Goal: Find contact information: Find contact information

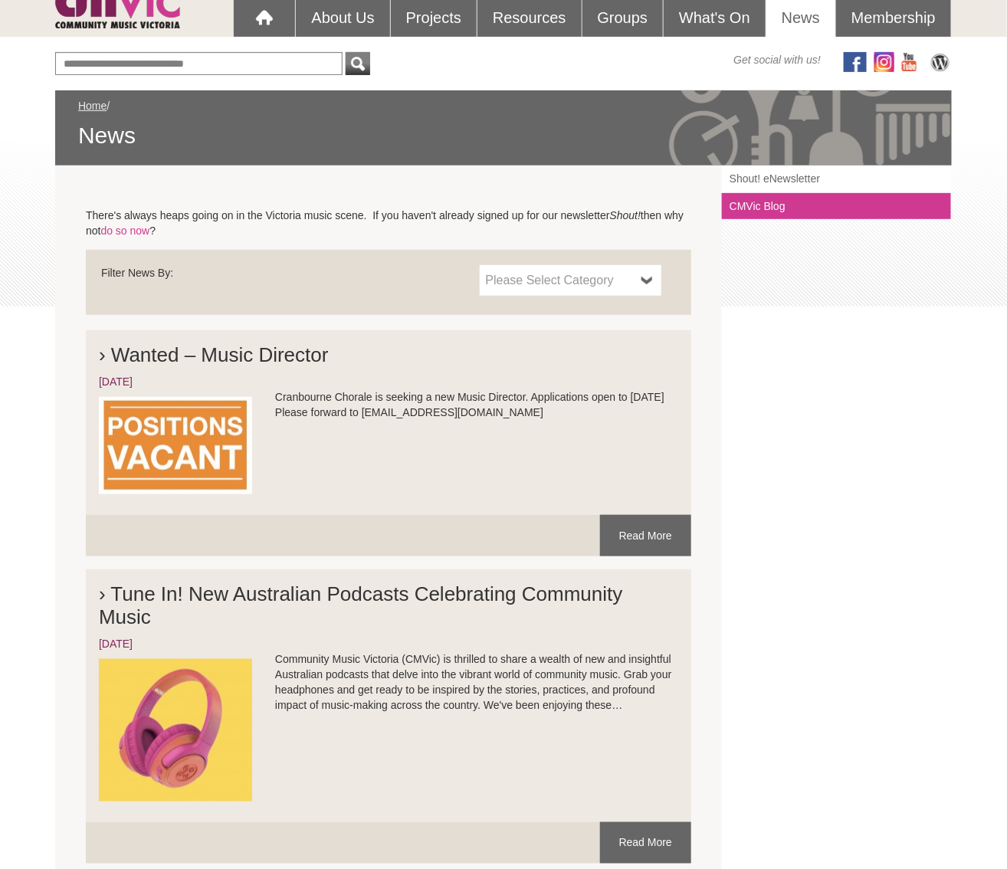
scroll to position [146, 0]
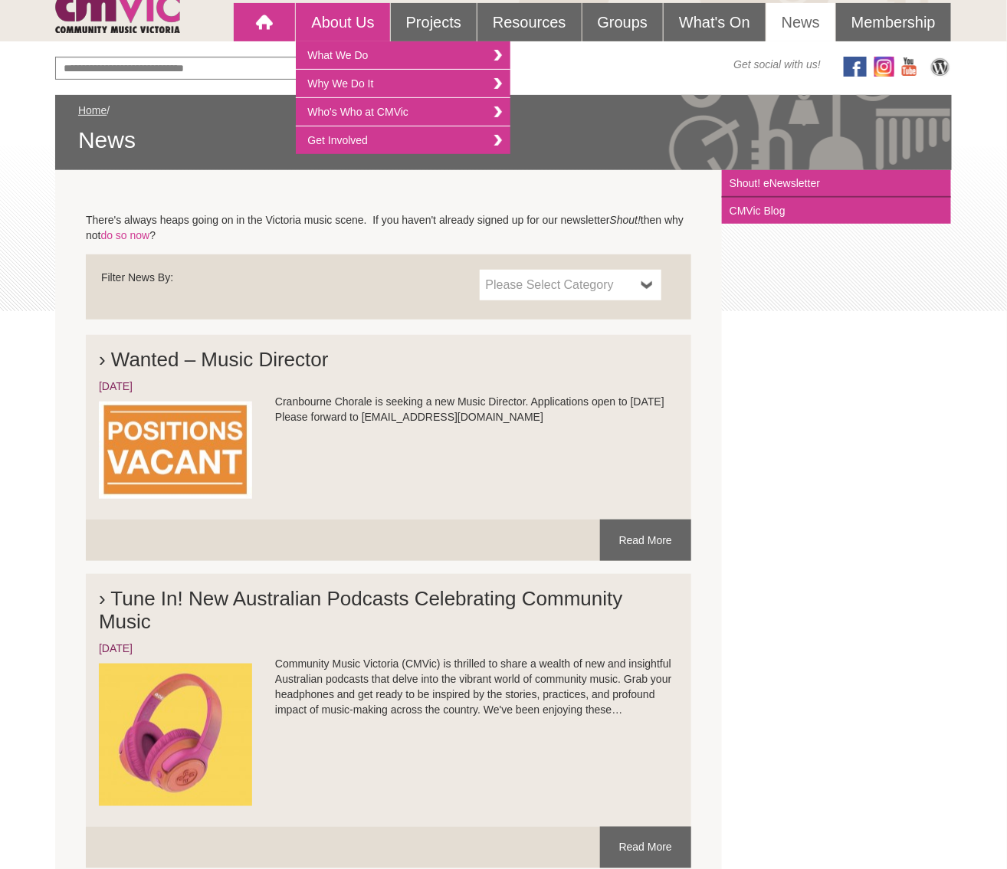
click at [254, 21] on div at bounding box center [264, 22] width 31 height 31
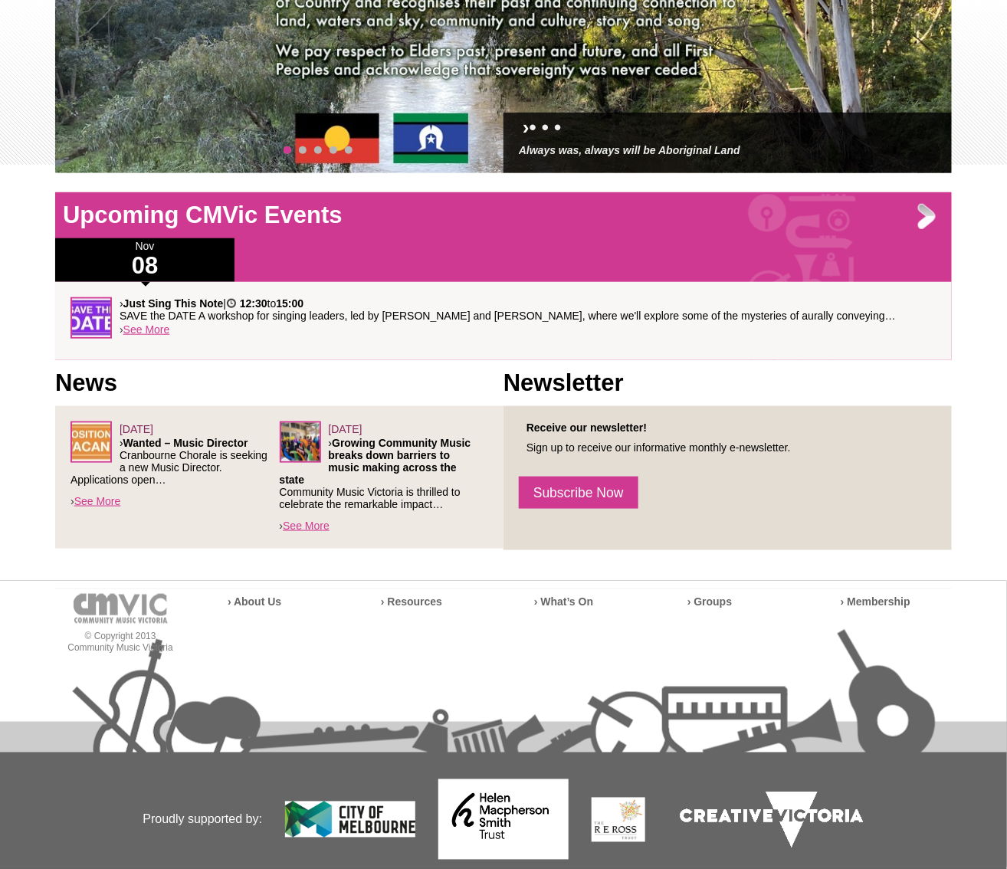
scroll to position [295, 0]
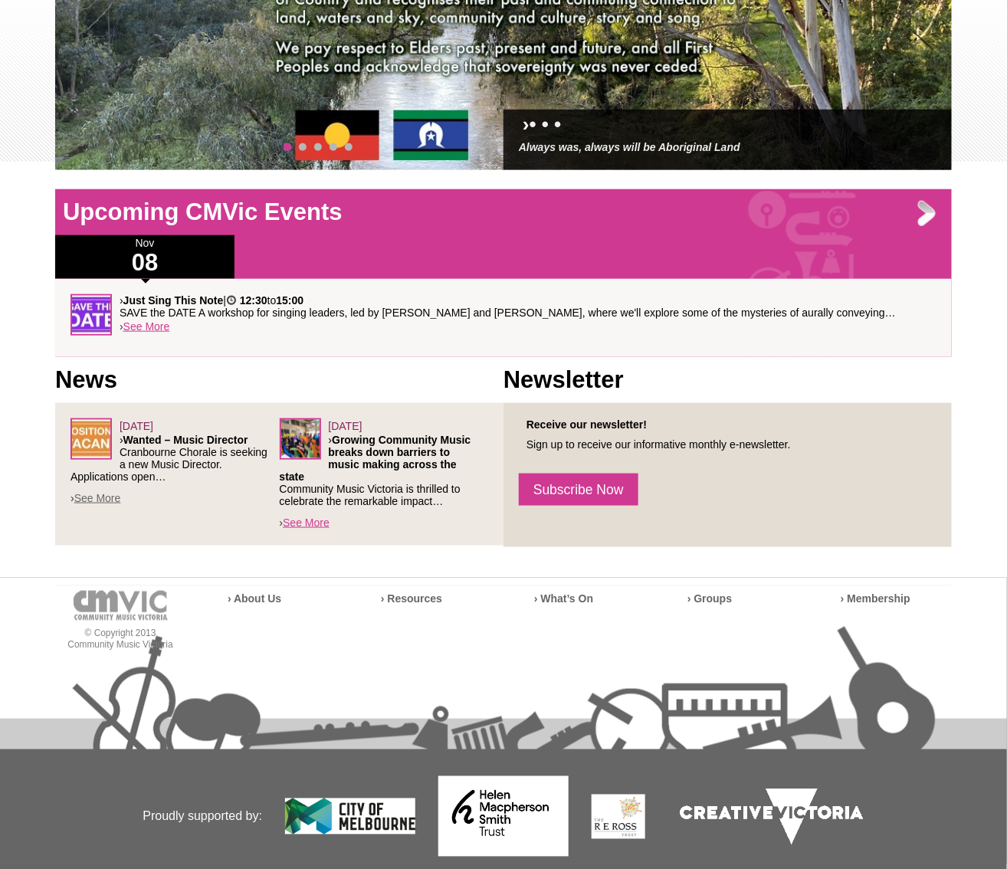
click at [104, 499] on link "See More" at bounding box center [97, 498] width 47 height 12
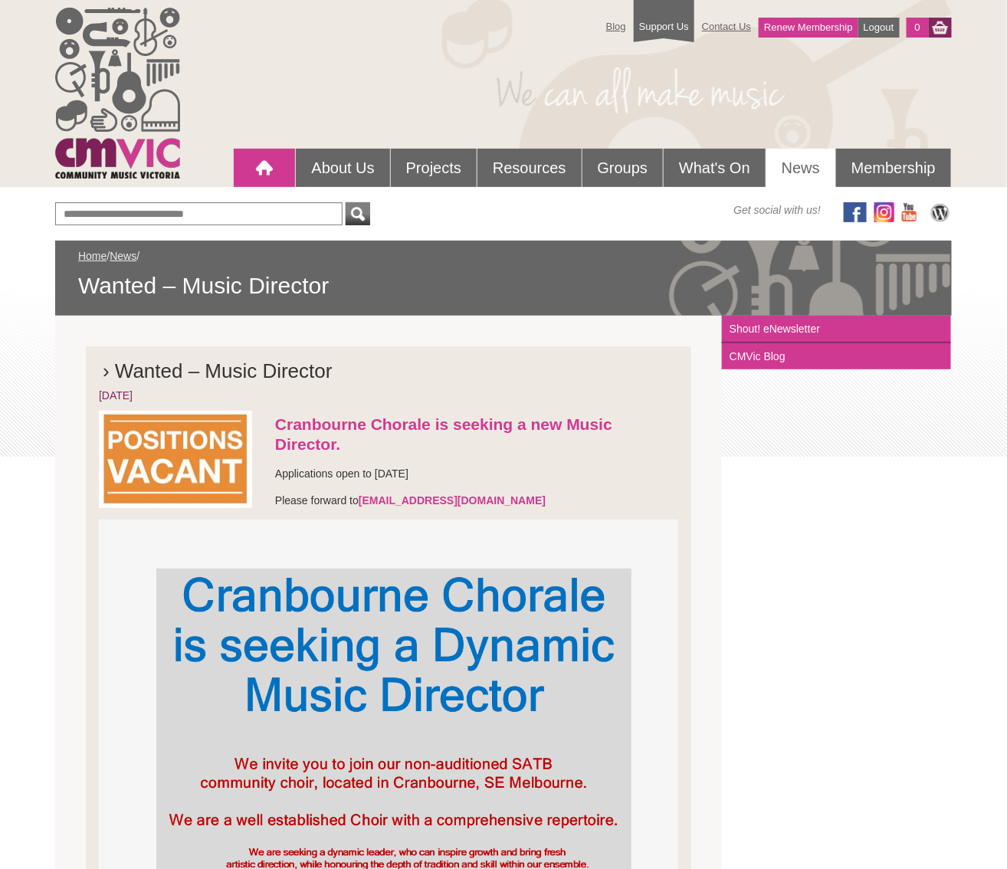
click at [273, 166] on div at bounding box center [264, 168] width 31 height 31
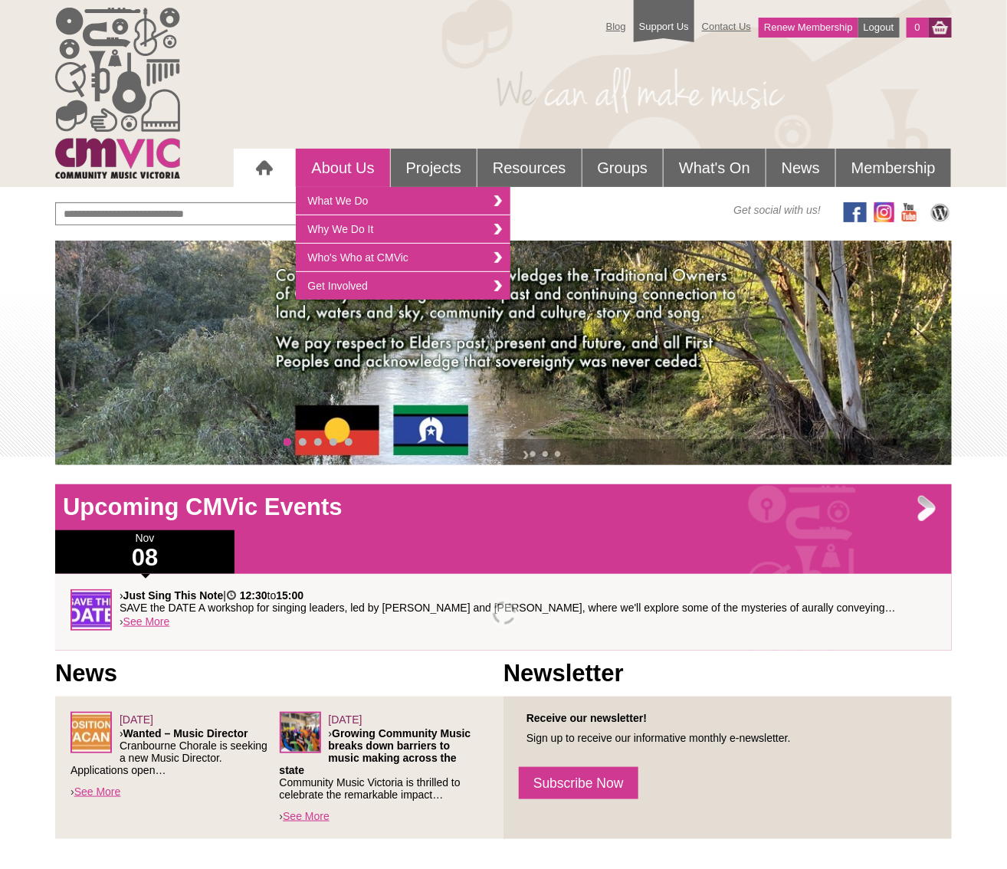
click at [346, 171] on link "About Us" at bounding box center [343, 168] width 94 height 38
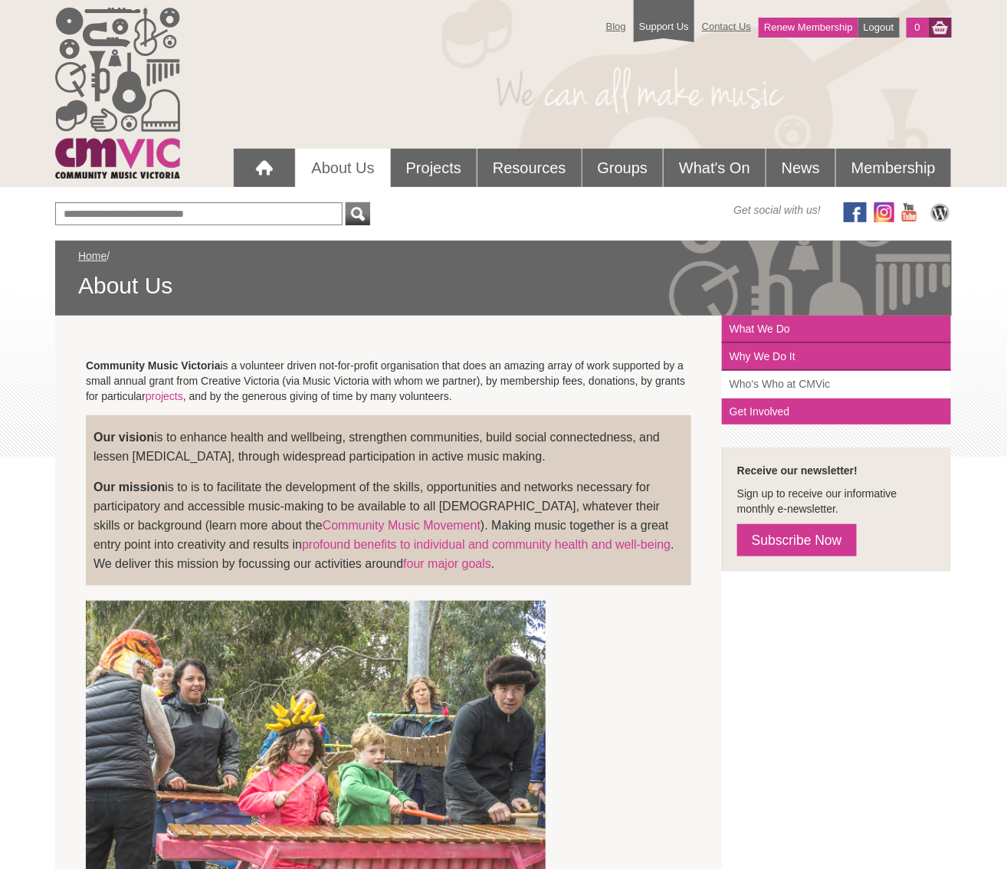
click at [830, 380] on link "Who's Who at CMVic" at bounding box center [836, 385] width 229 height 28
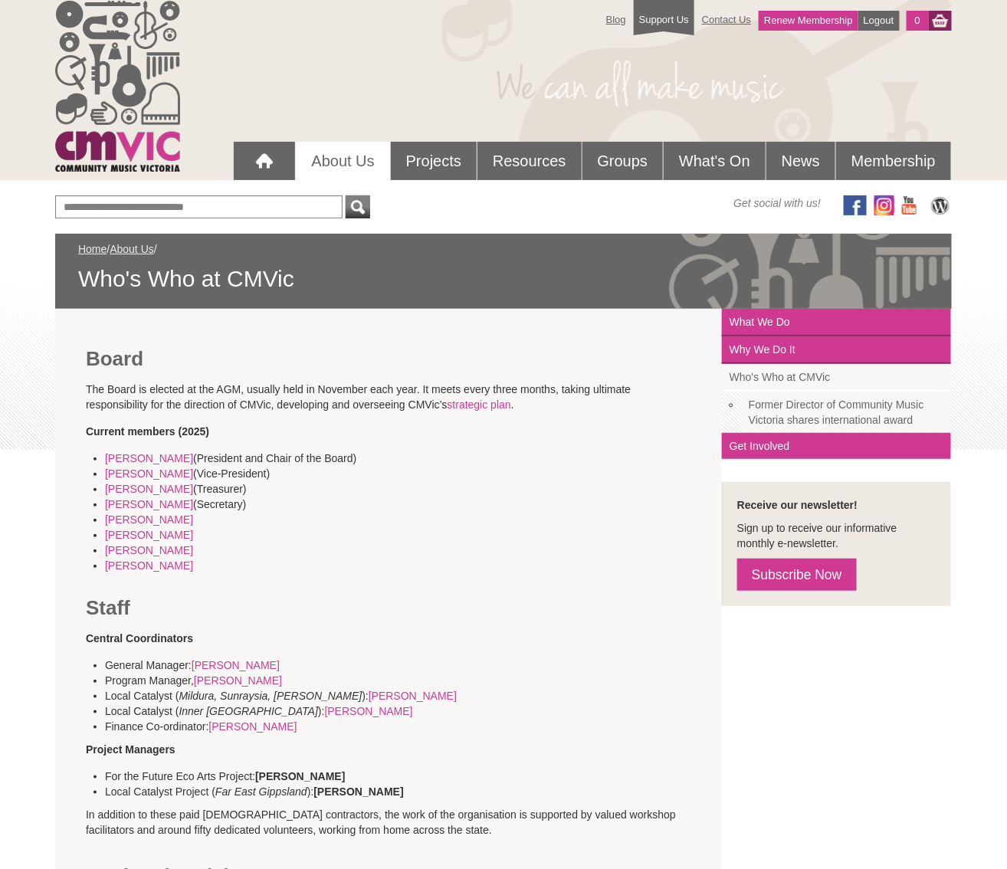
scroll to position [14, 0]
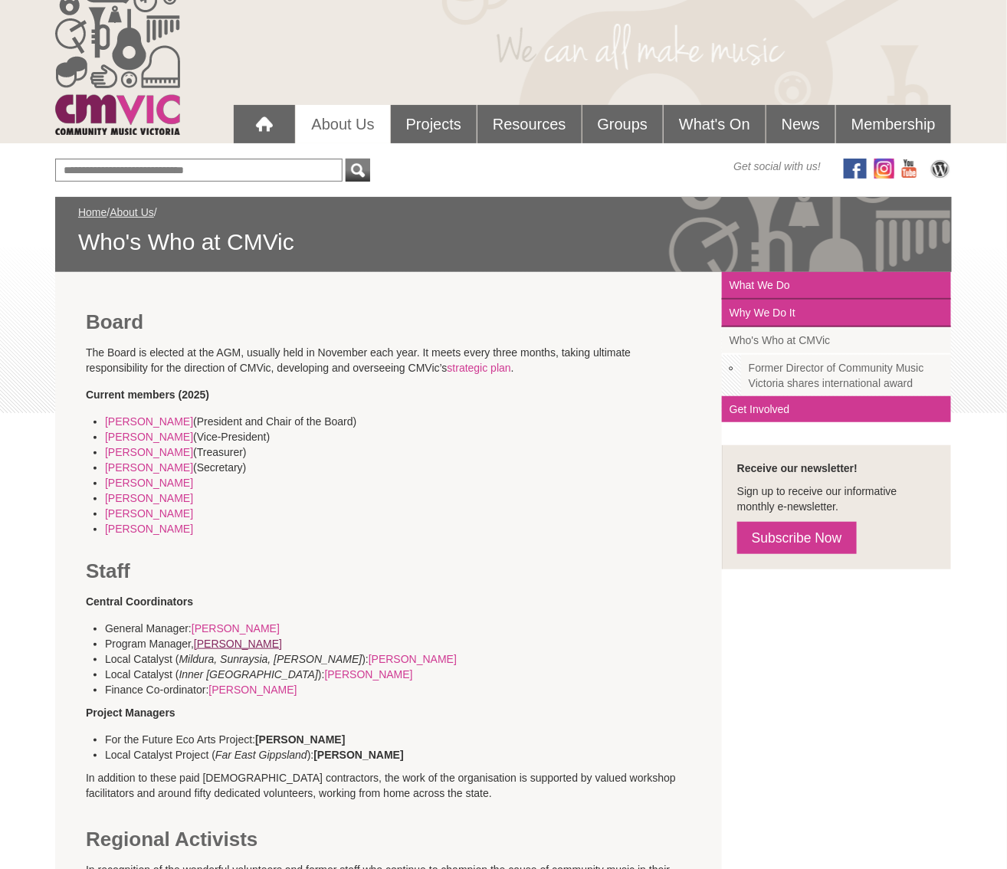
click at [252, 638] on link "Nicki Johnson" at bounding box center [238, 644] width 88 height 12
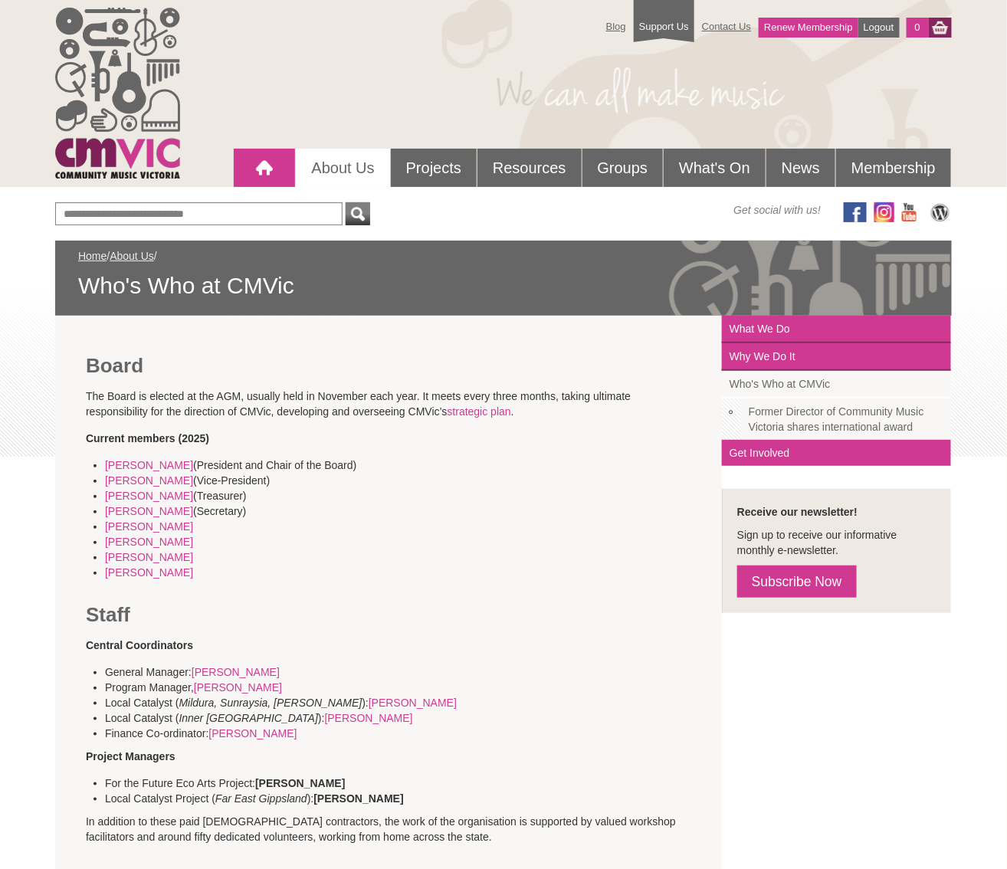
click at [261, 158] on div at bounding box center [264, 168] width 31 height 31
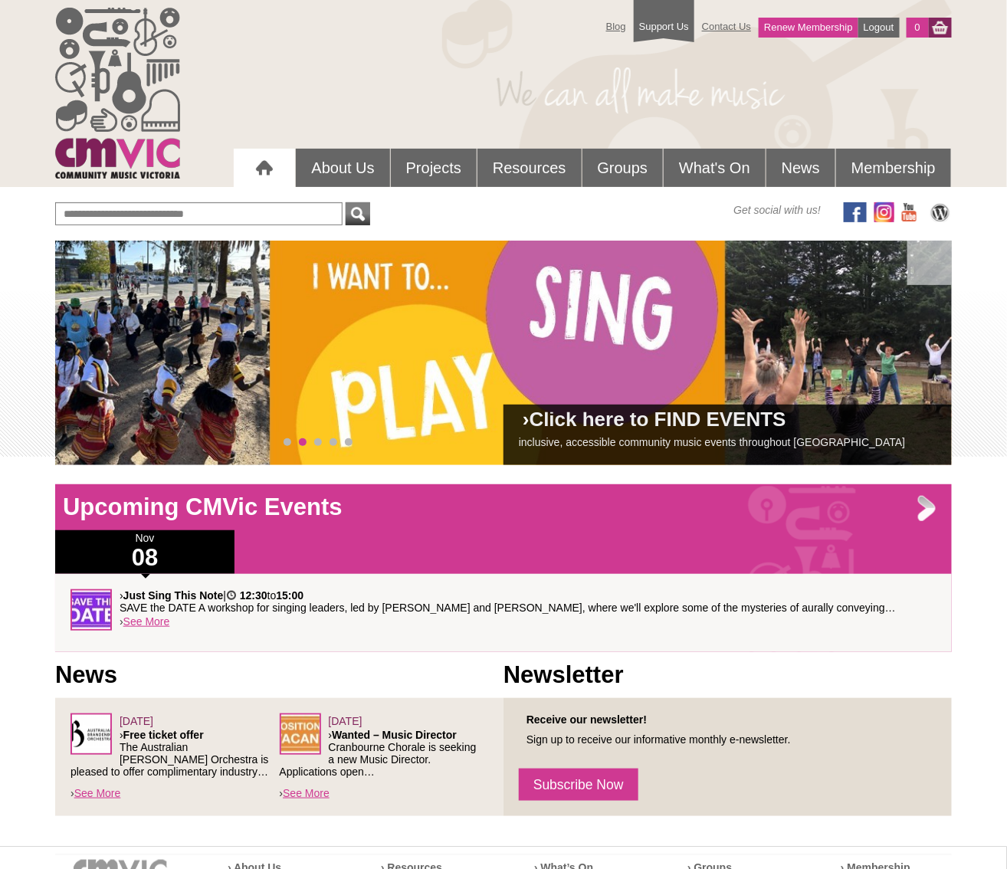
click at [265, 166] on div at bounding box center [264, 168] width 31 height 31
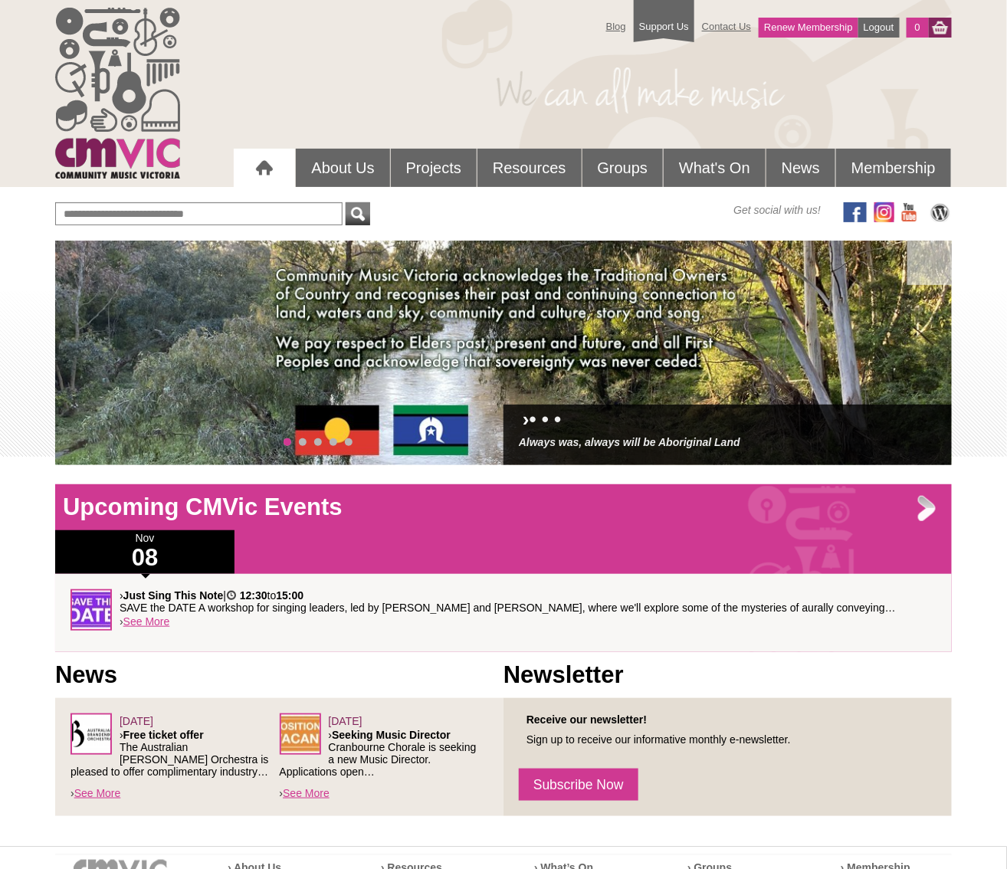
click at [259, 166] on div at bounding box center [264, 168] width 31 height 31
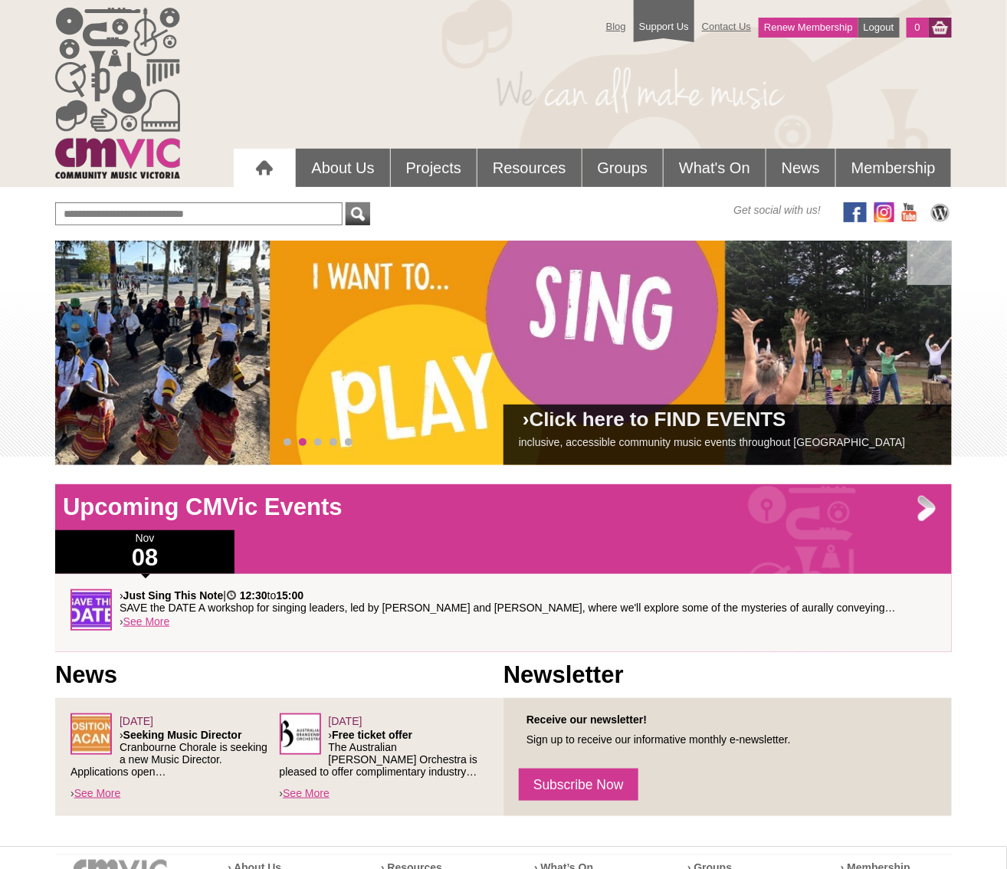
click at [253, 166] on div at bounding box center [264, 168] width 31 height 31
